Goal: Browse casually

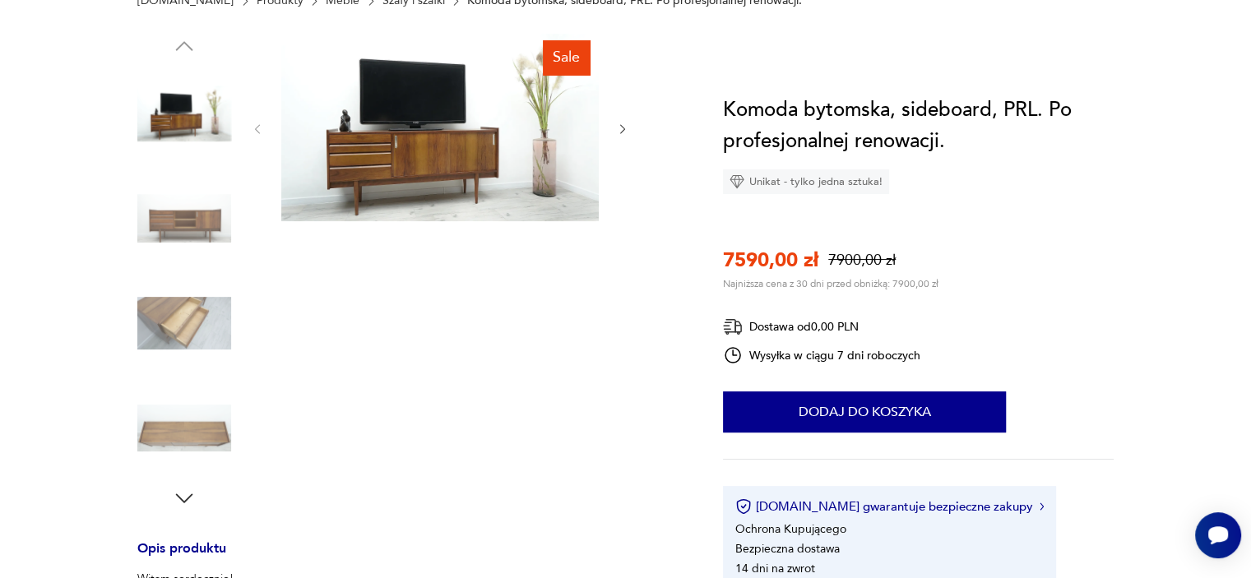
scroll to position [247, 0]
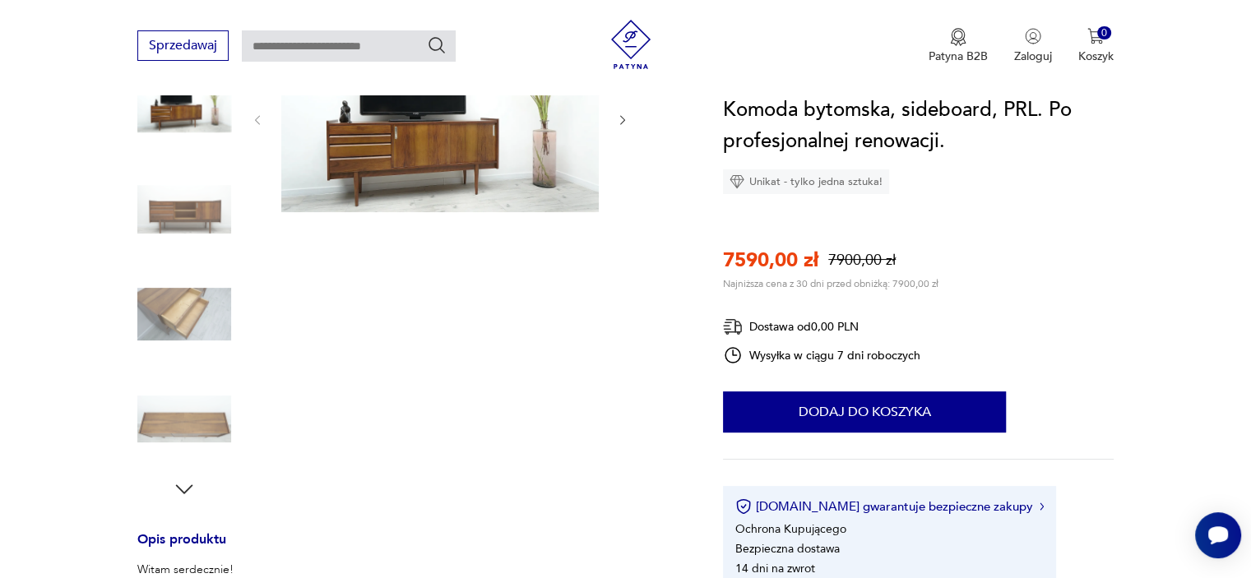
click at [180, 314] on img at bounding box center [184, 314] width 94 height 94
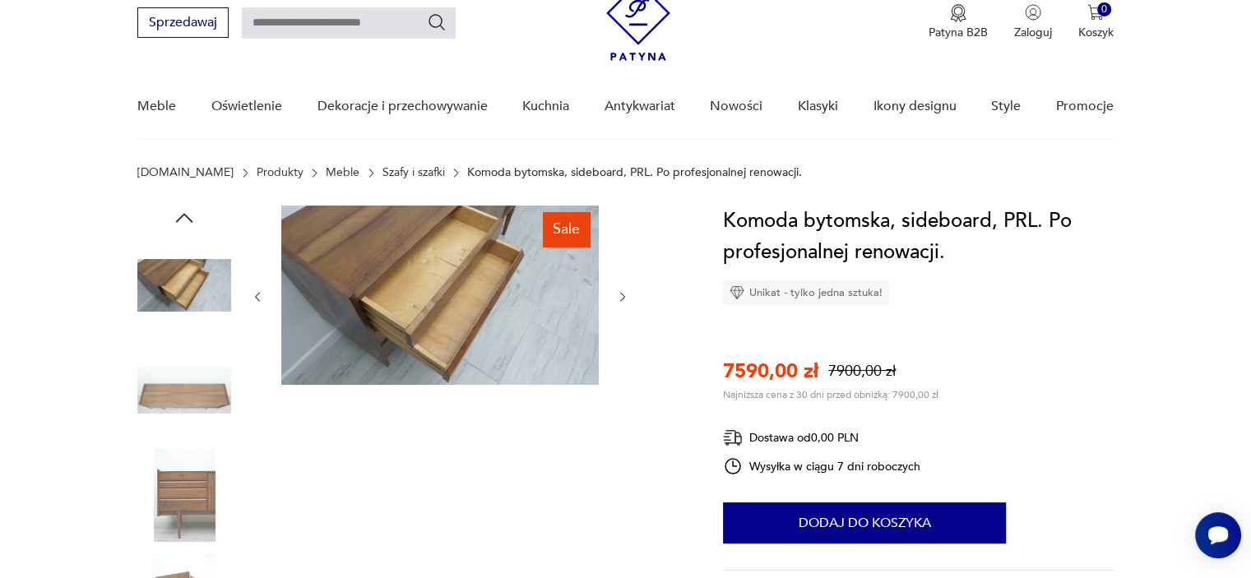
scroll to position [164, 0]
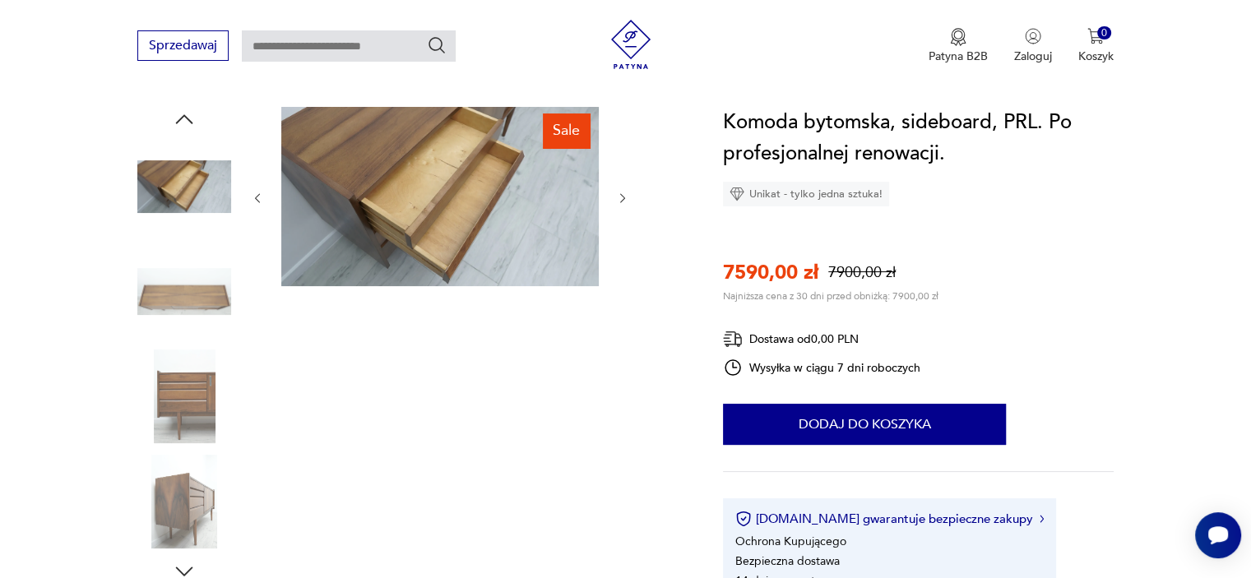
click at [173, 381] on img at bounding box center [184, 396] width 94 height 94
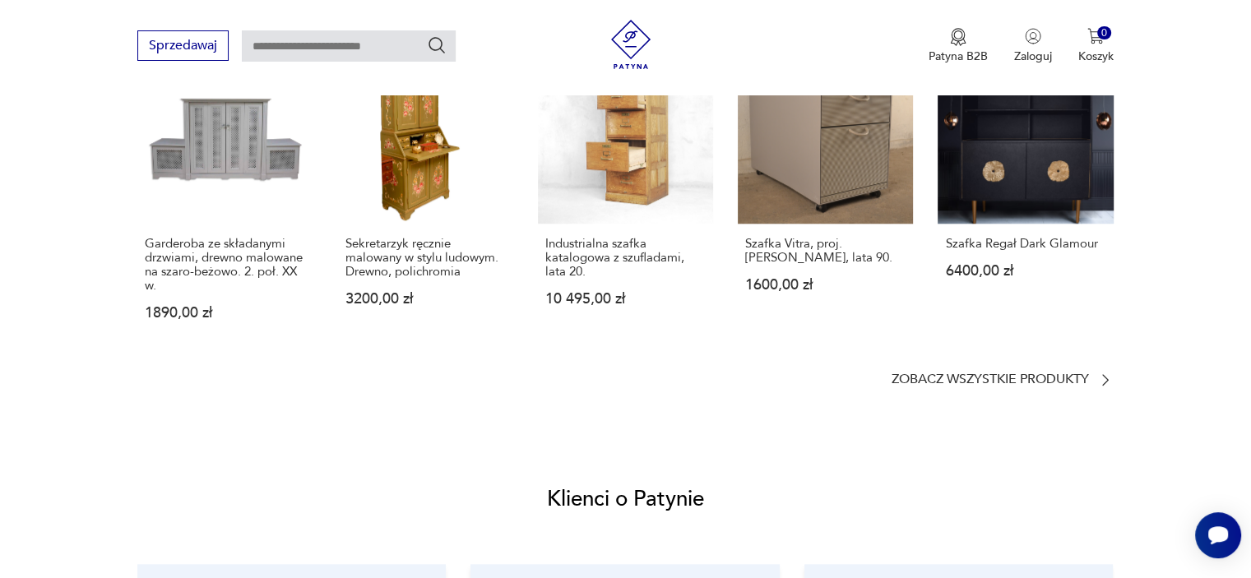
scroll to position [1233, 0]
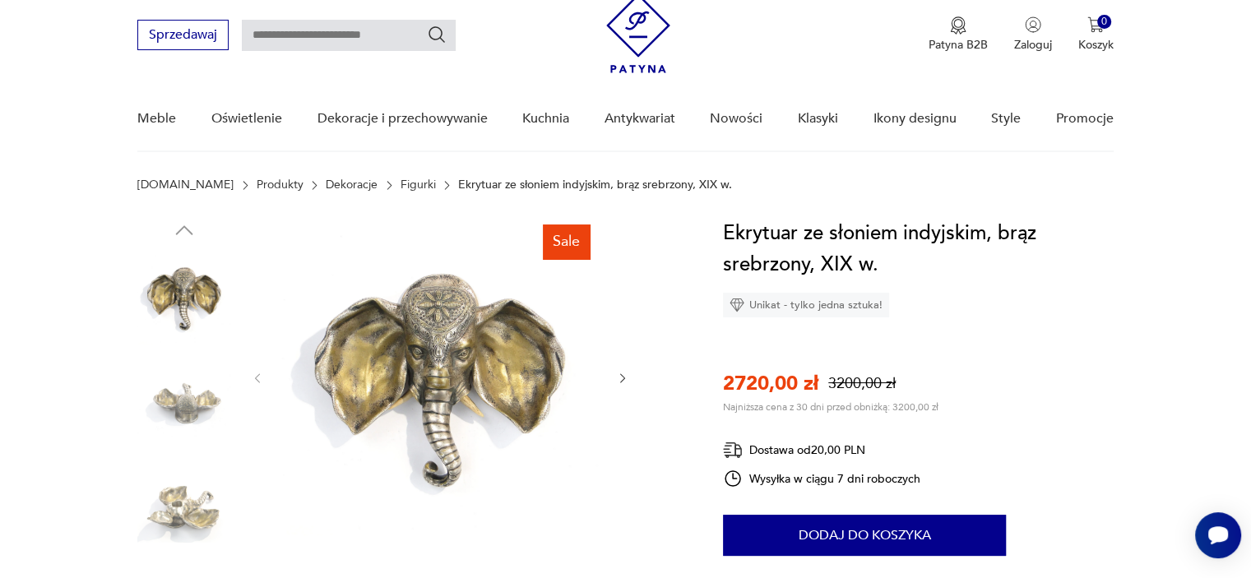
scroll to position [82, 0]
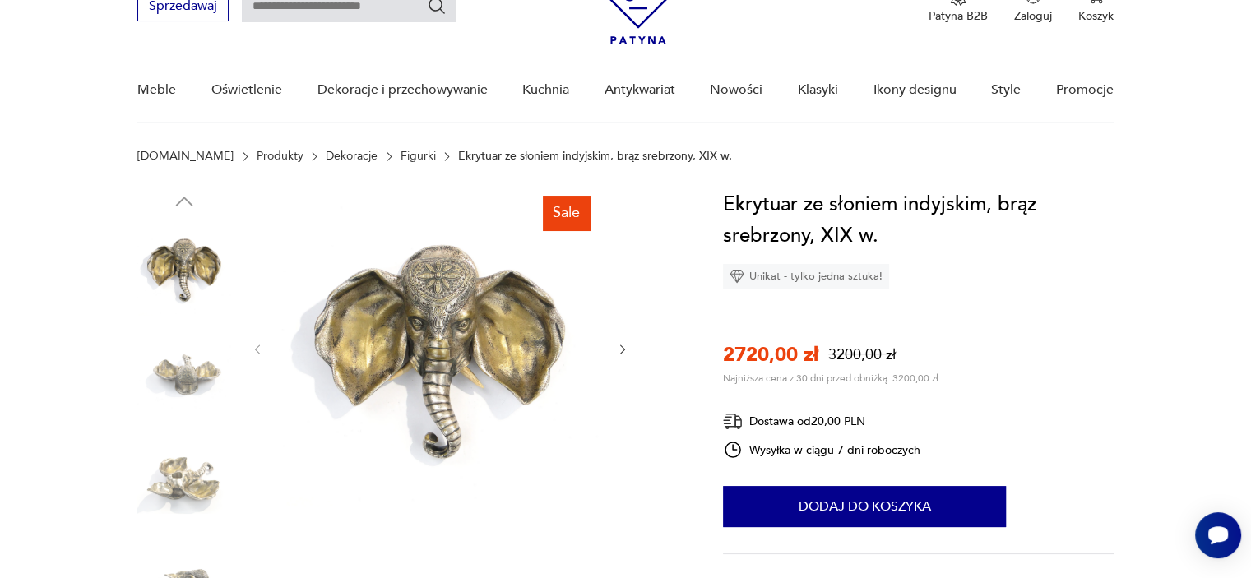
click at [621, 346] on icon "button" at bounding box center [623, 350] width 14 height 14
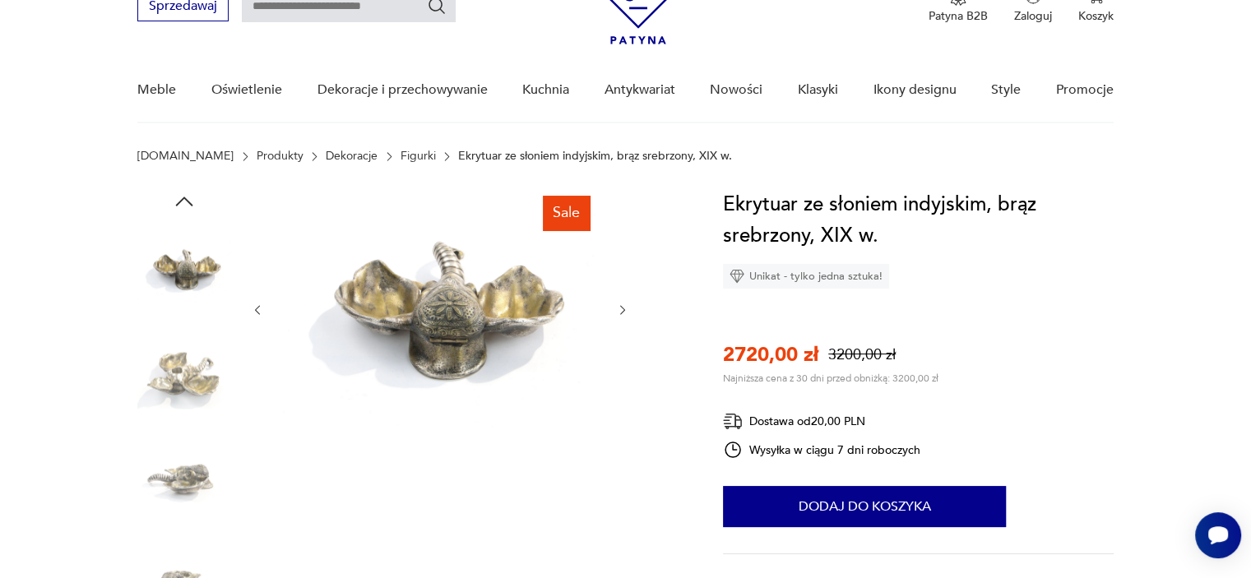
click at [621, 346] on div at bounding box center [440, 310] width 378 height 242
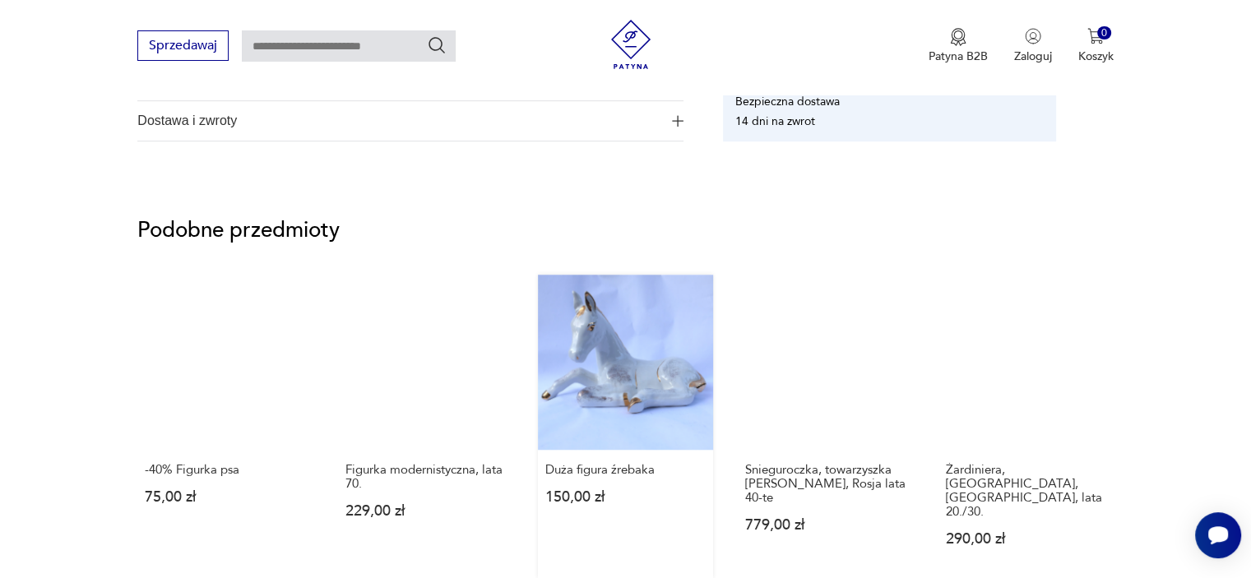
scroll to position [1233, 0]
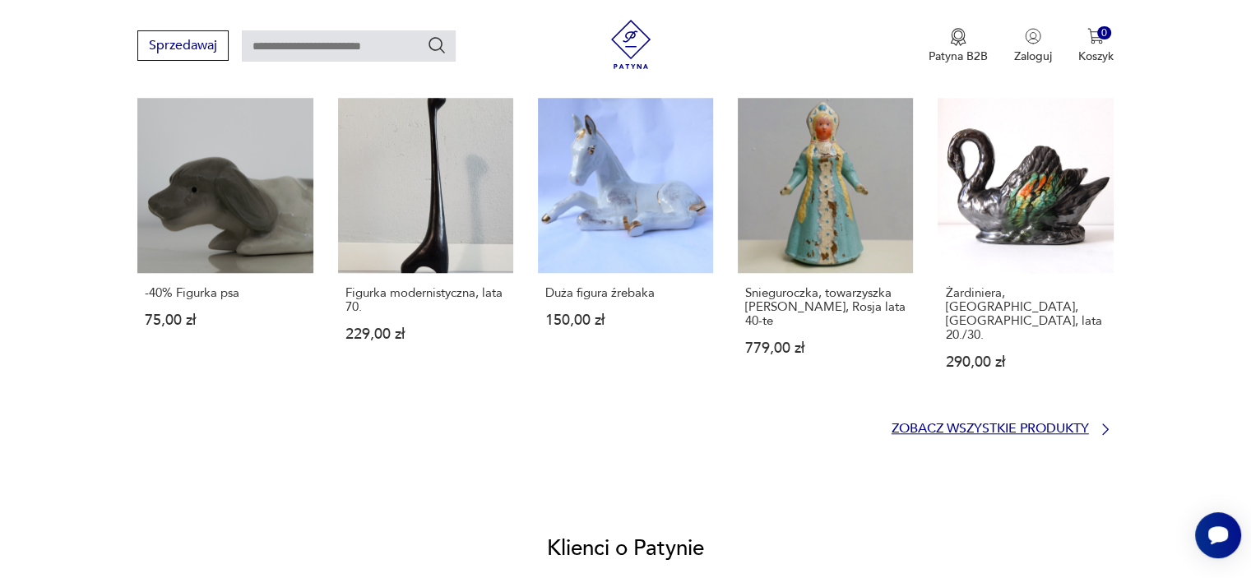
click at [982, 423] on p "Zobacz wszystkie produkty" at bounding box center [989, 428] width 197 height 11
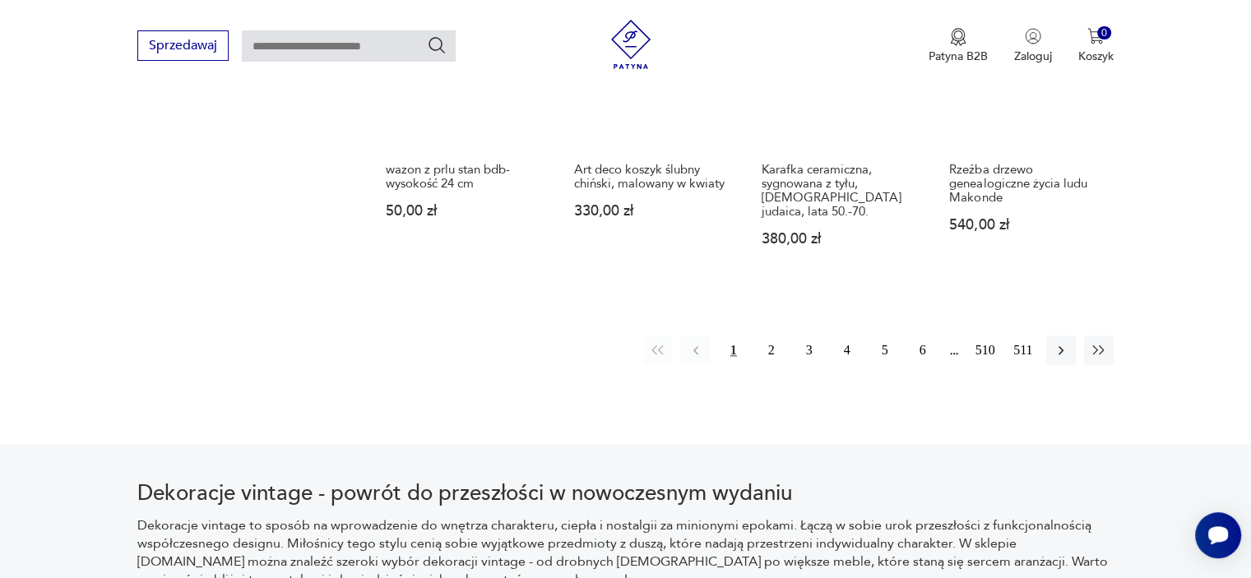
scroll to position [1668, 0]
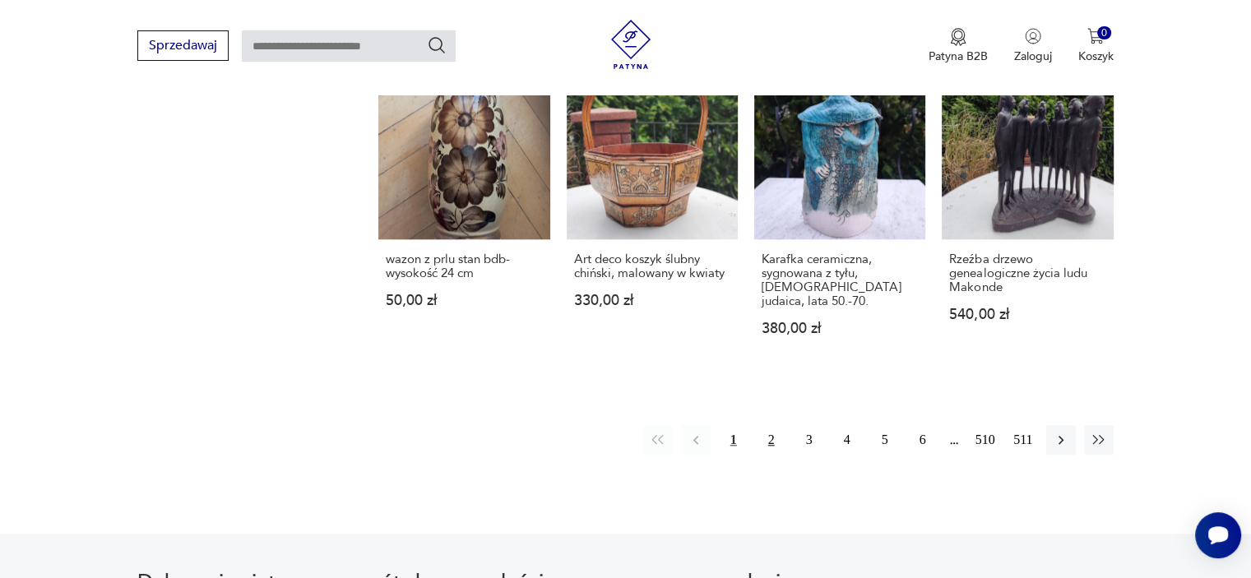
click at [765, 425] on button "2" at bounding box center [771, 440] width 30 height 30
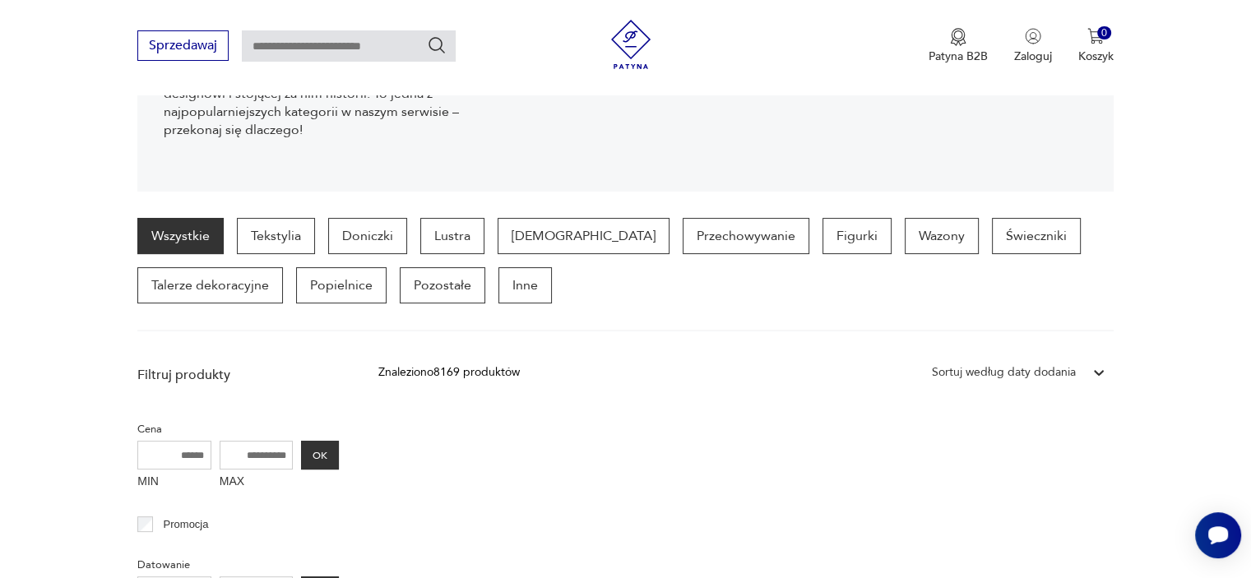
scroll to position [189, 0]
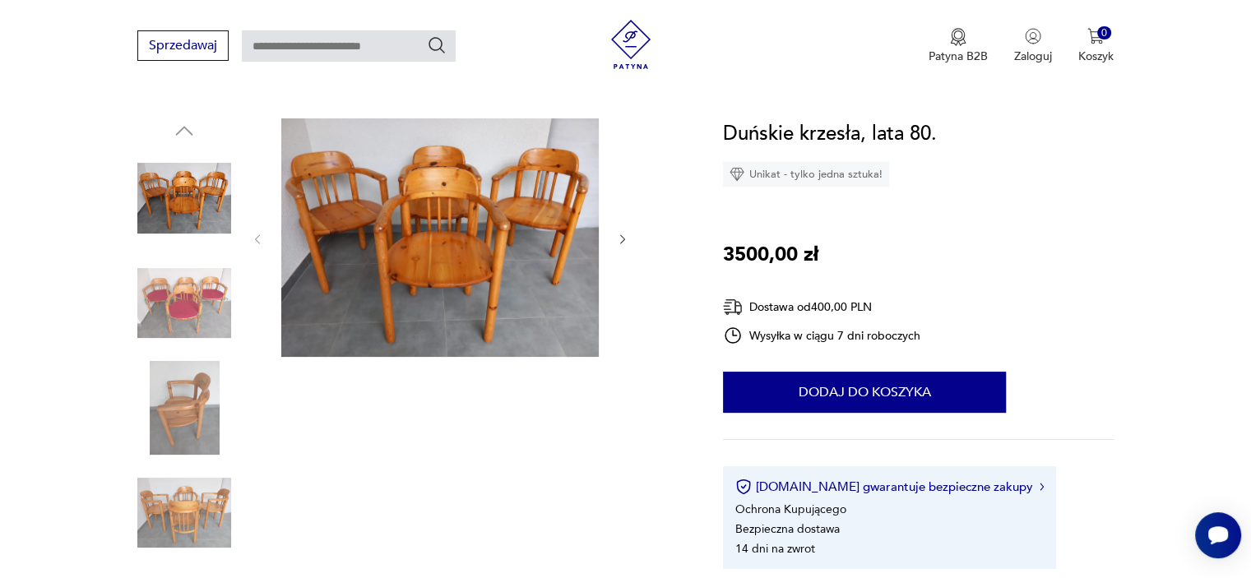
scroll to position [329, 0]
